Goal: Task Accomplishment & Management: Use online tool/utility

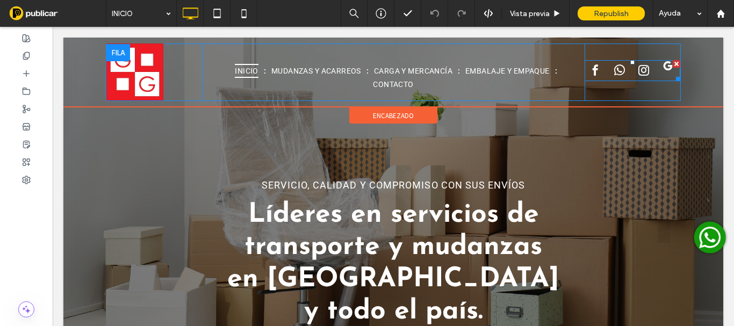
click at [659, 69] on span "google_my_business" at bounding box center [667, 66] width 16 height 16
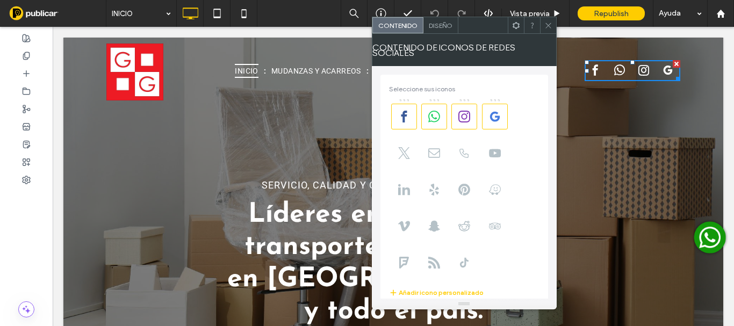
click at [445, 38] on div "Contenido de iconos de redes sociales" at bounding box center [464, 50] width 185 height 32
click at [443, 27] on span "Diseño" at bounding box center [441, 25] width 24 height 8
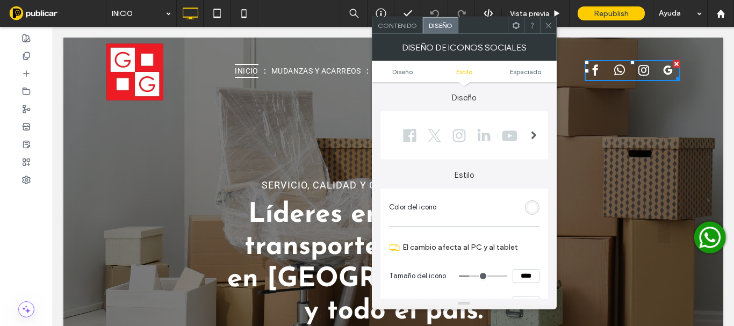
scroll to position [161, 0]
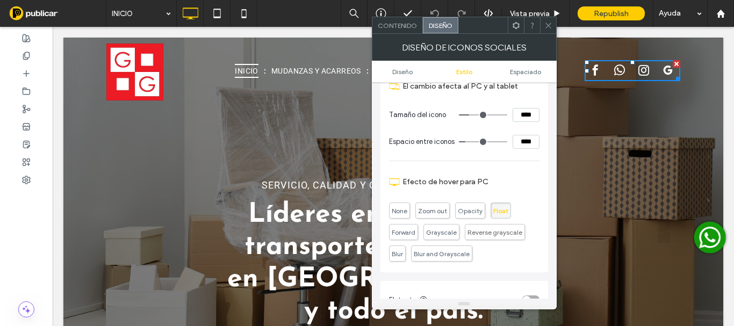
click at [550, 24] on icon at bounding box center [548, 25] width 8 height 8
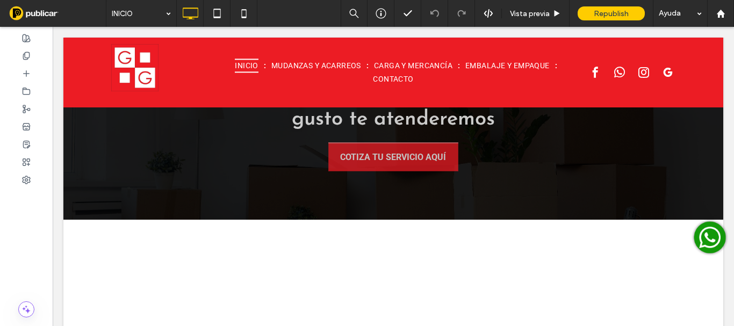
scroll to position [1504, 0]
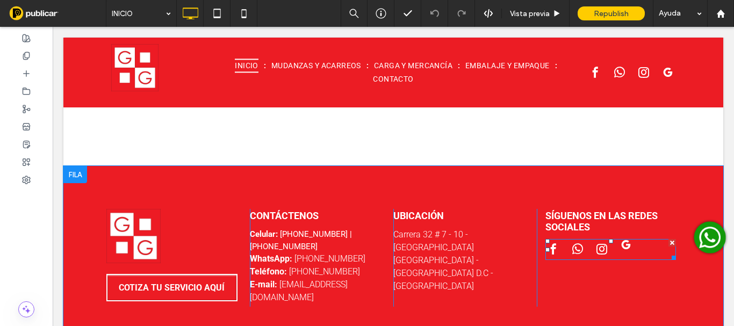
click at [622, 237] on span "google_my_business" at bounding box center [626, 245] width 16 height 16
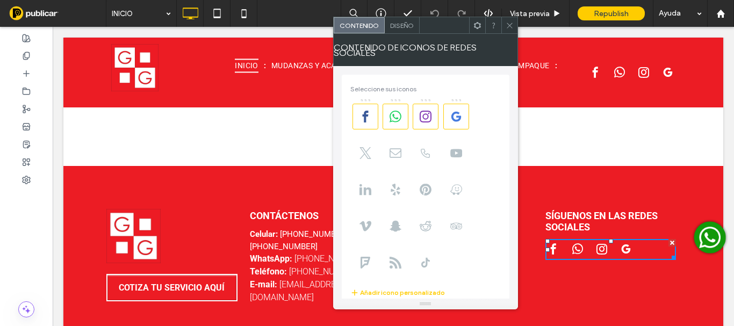
click at [582, 271] on div "SÍGUENOS EN LAS REDES SOCIALES Click To Paste" at bounding box center [607, 258] width 143 height 98
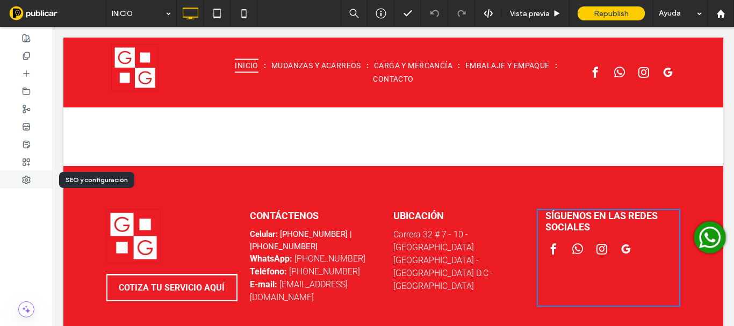
click at [27, 186] on div at bounding box center [26, 180] width 53 height 18
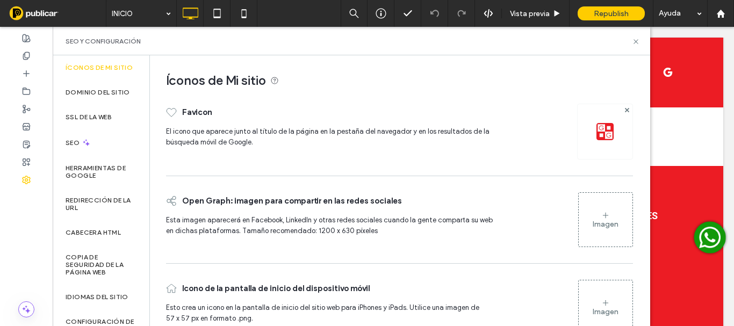
scroll to position [32, 0]
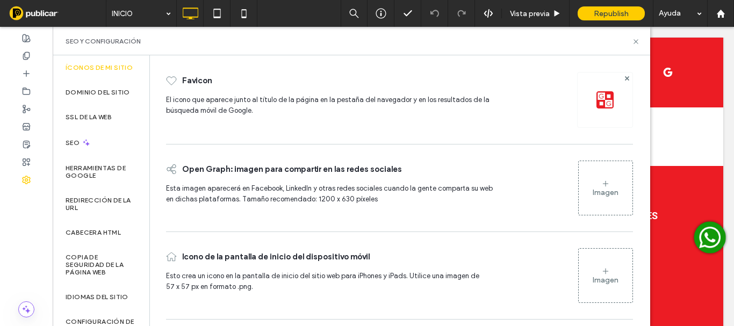
click at [601, 185] on icon at bounding box center [605, 183] width 9 height 9
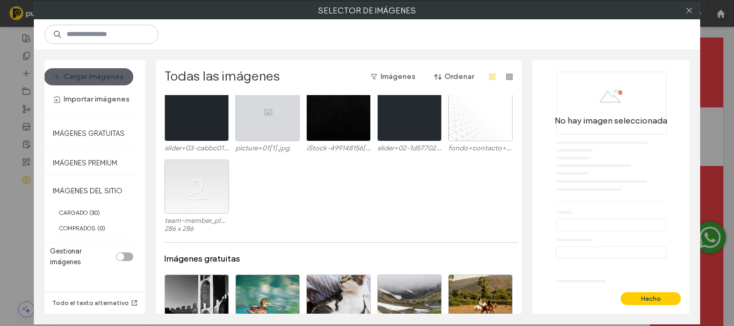
scroll to position [337, 0]
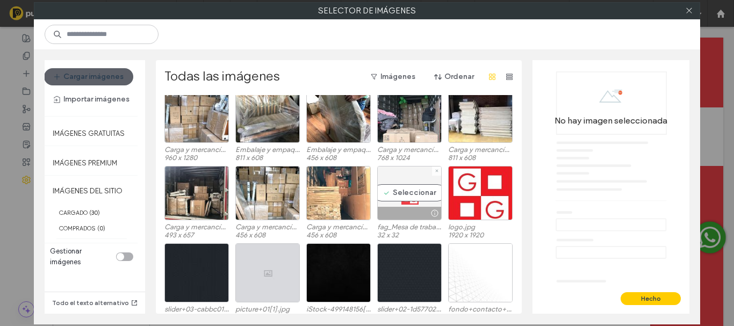
click at [402, 198] on div "Seleccionar" at bounding box center [409, 193] width 64 height 54
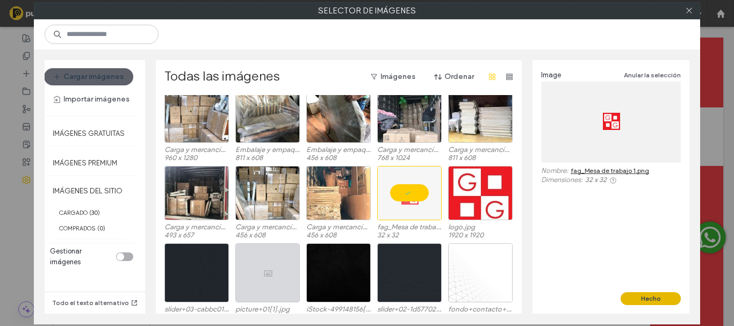
click at [644, 297] on button "Hecho" at bounding box center [650, 298] width 60 height 13
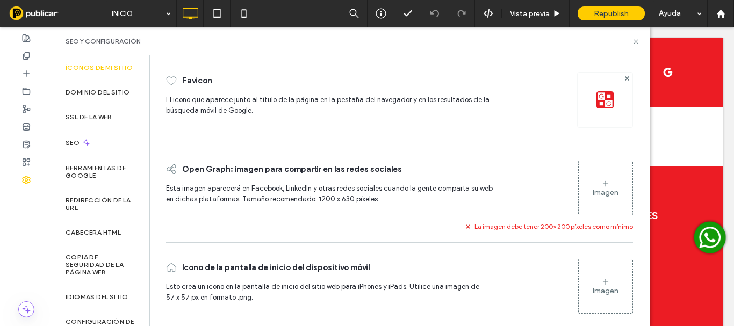
scroll to position [42, 0]
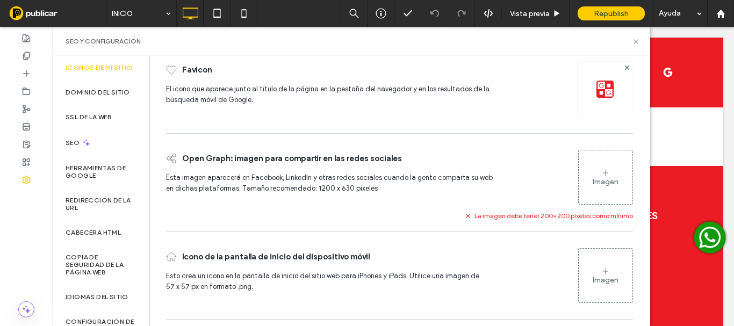
click at [603, 273] on icon at bounding box center [605, 271] width 9 height 9
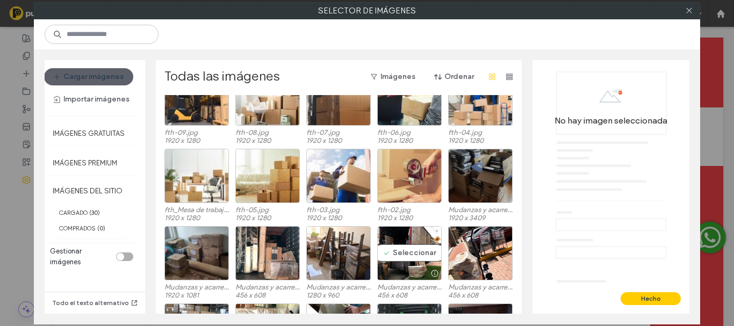
scroll to position [284, 0]
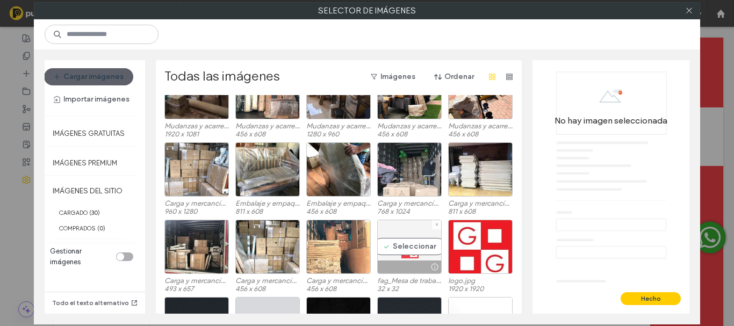
click at [400, 249] on div "Seleccionar" at bounding box center [409, 247] width 64 height 54
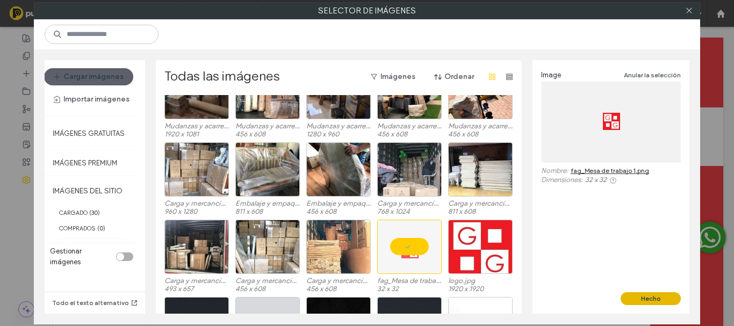
click at [659, 300] on button "Hecho" at bounding box center [650, 298] width 60 height 13
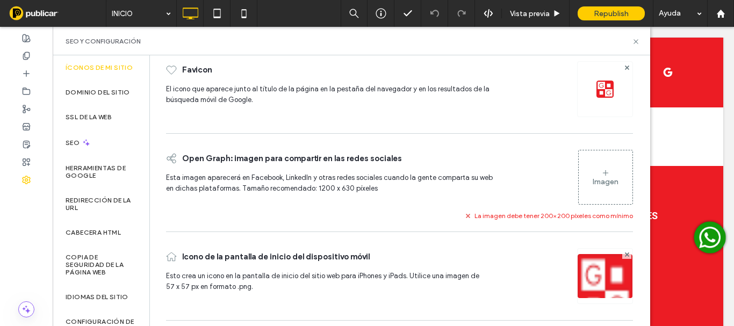
click at [594, 171] on div "Imagen" at bounding box center [605, 177] width 54 height 52
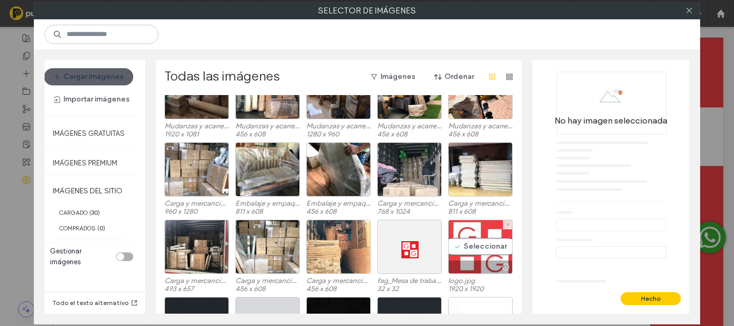
click at [475, 259] on div "Seleccionar" at bounding box center [480, 247] width 64 height 54
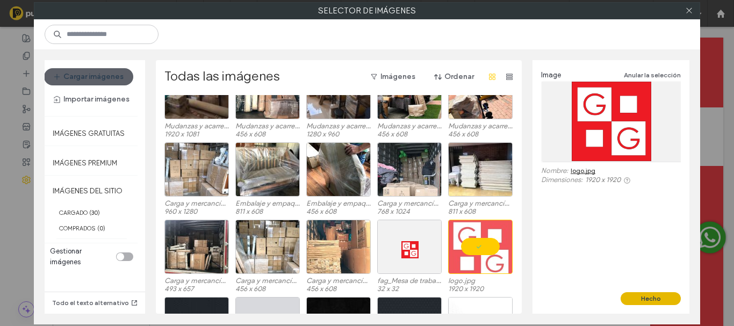
click at [648, 298] on button "Hecho" at bounding box center [650, 298] width 60 height 13
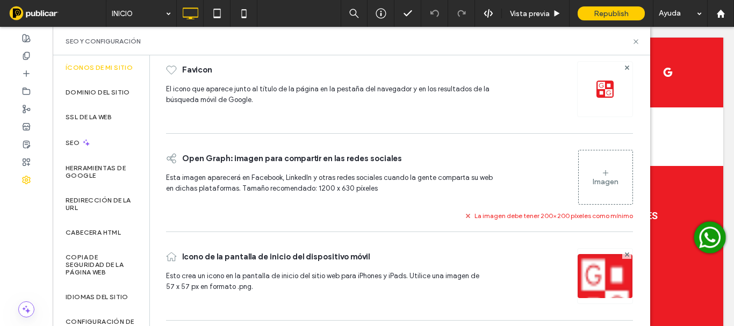
scroll to position [34, 0]
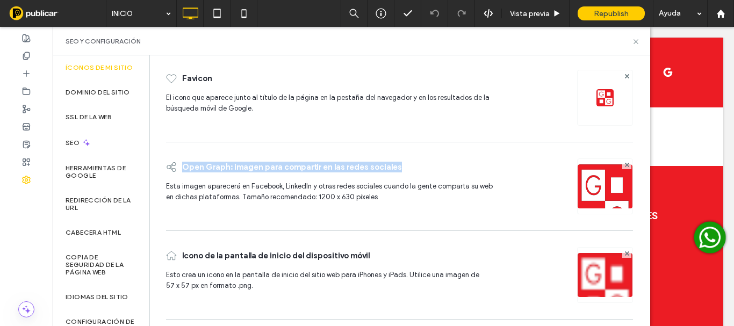
drag, startPoint x: 401, startPoint y: 164, endPoint x: 184, endPoint y: 166, distance: 216.4
click at [184, 166] on div "Open Graph: imagen para compartir en las redes sociales" at bounding box center [331, 167] width 331 height 28
copy span "Open Graph: imagen para compartir en las redes sociales"
